Goal: Communication & Community: Participate in discussion

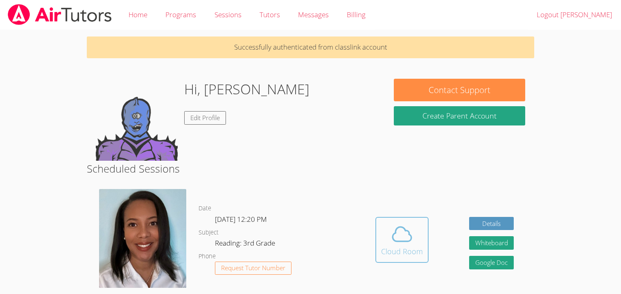
click at [405, 246] on div "Cloud Room" at bounding box center [402, 250] width 42 height 11
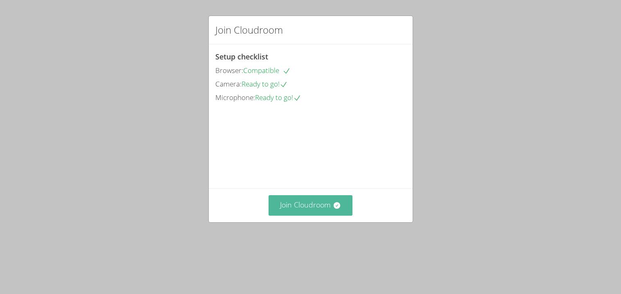
click at [299, 215] on button "Join Cloudroom" at bounding box center [311, 205] width 84 height 20
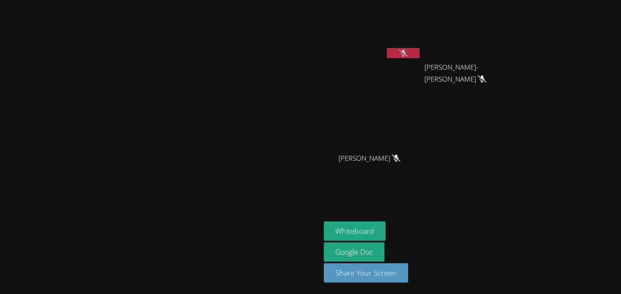
click at [420, 48] on button at bounding box center [403, 53] width 33 height 10
click at [420, 50] on button at bounding box center [403, 53] width 33 height 10
click at [406, 50] on icon at bounding box center [403, 53] width 5 height 7
click at [400, 157] on icon at bounding box center [396, 157] width 9 height 7
click at [486, 75] on icon at bounding box center [482, 78] width 9 height 7
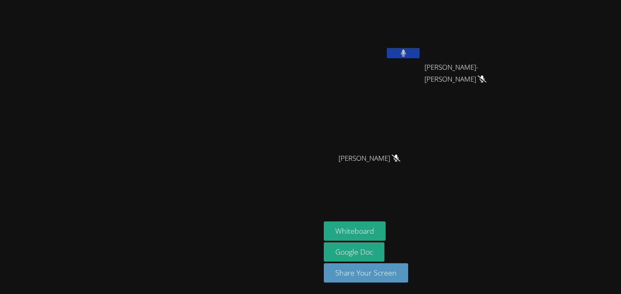
click at [420, 54] on button at bounding box center [403, 53] width 33 height 10
click at [408, 54] on icon at bounding box center [403, 53] width 9 height 7
click at [408, 53] on icon at bounding box center [403, 53] width 9 height 7
click at [420, 52] on button at bounding box center [403, 53] width 33 height 10
click at [420, 50] on button at bounding box center [403, 53] width 33 height 10
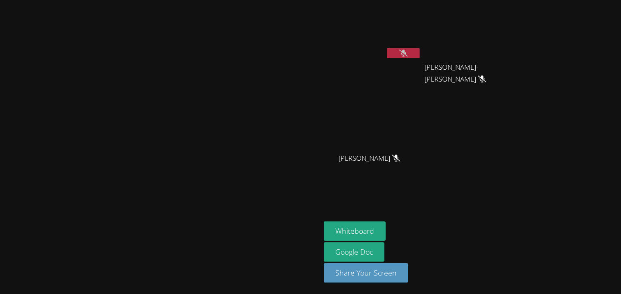
click at [408, 52] on icon at bounding box center [403, 53] width 9 height 7
click at [421, 46] on video at bounding box center [372, 30] width 97 height 55
click at [420, 54] on button at bounding box center [403, 53] width 33 height 10
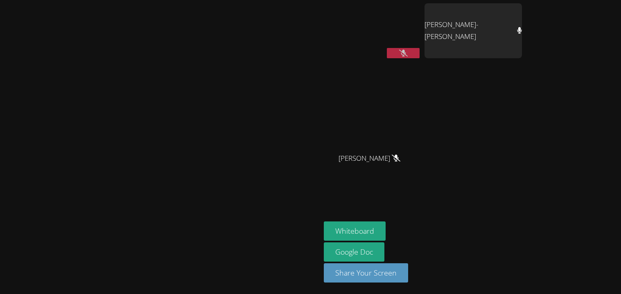
click at [420, 48] on button at bounding box center [403, 53] width 33 height 10
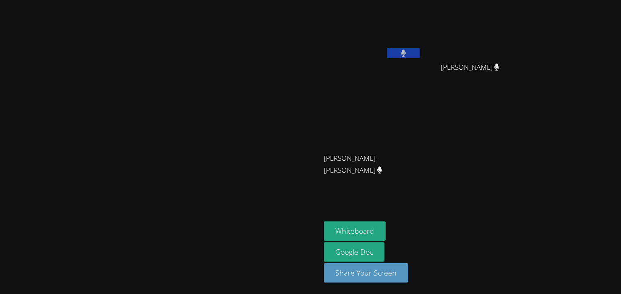
click at [420, 52] on button at bounding box center [403, 53] width 33 height 10
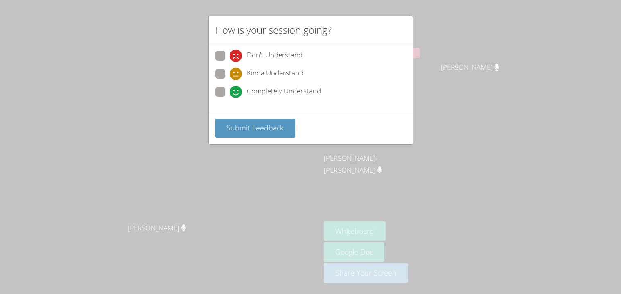
click at [495, 52] on div "How is your session going? Don't Understand Kinda Understand Completely Underst…" at bounding box center [310, 147] width 621 height 294
click at [275, 91] on span "Completely Understand" at bounding box center [284, 92] width 74 height 12
click at [237, 91] on input "Completely Understand" at bounding box center [233, 90] width 7 height 7
radio input "true"
click at [282, 126] on span "Submit Feedback" at bounding box center [254, 127] width 57 height 10
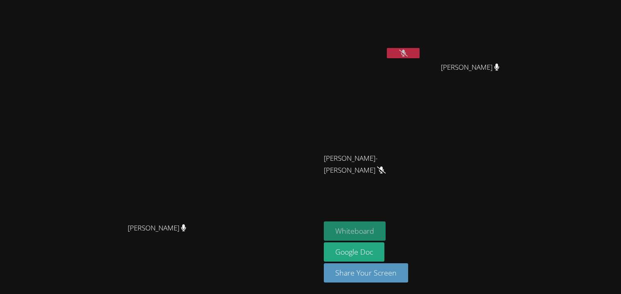
click at [386, 230] on button "Whiteboard" at bounding box center [355, 230] width 62 height 19
